Goal: Task Accomplishment & Management: Use online tool/utility

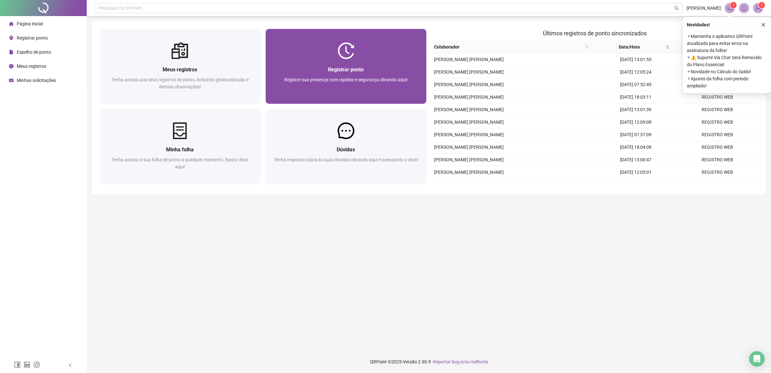
click at [377, 67] on div "Registrar ponto" at bounding box center [346, 70] width 146 height 8
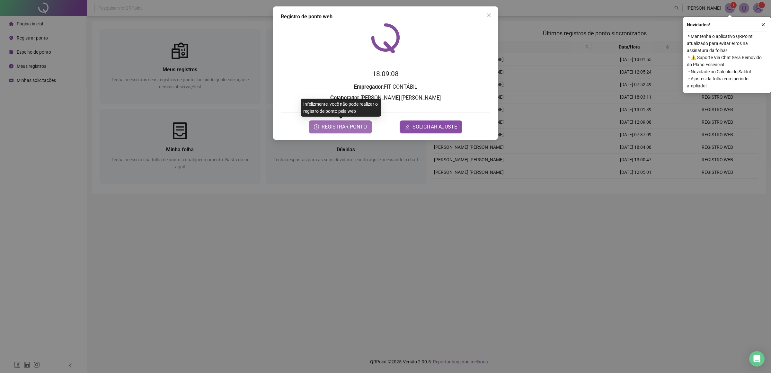
click at [335, 126] on span "REGISTRAR PONTO" at bounding box center [344, 127] width 45 height 8
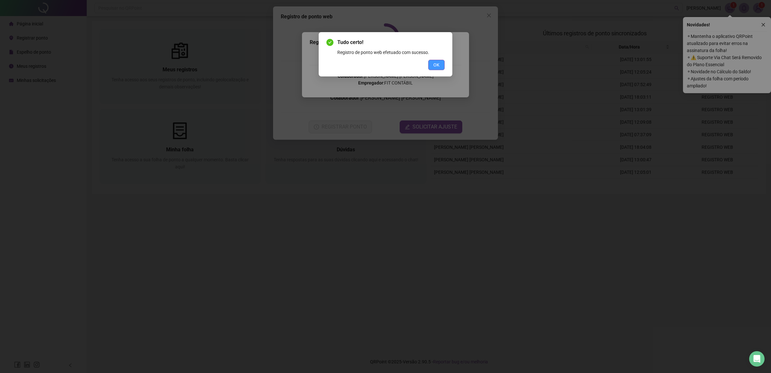
click at [434, 63] on span "OK" at bounding box center [436, 64] width 6 height 7
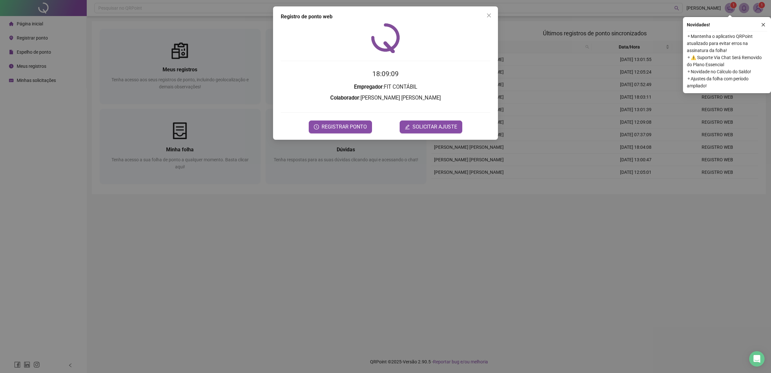
click at [489, 16] on icon "close" at bounding box center [489, 15] width 4 height 4
